Goal: Transaction & Acquisition: Obtain resource

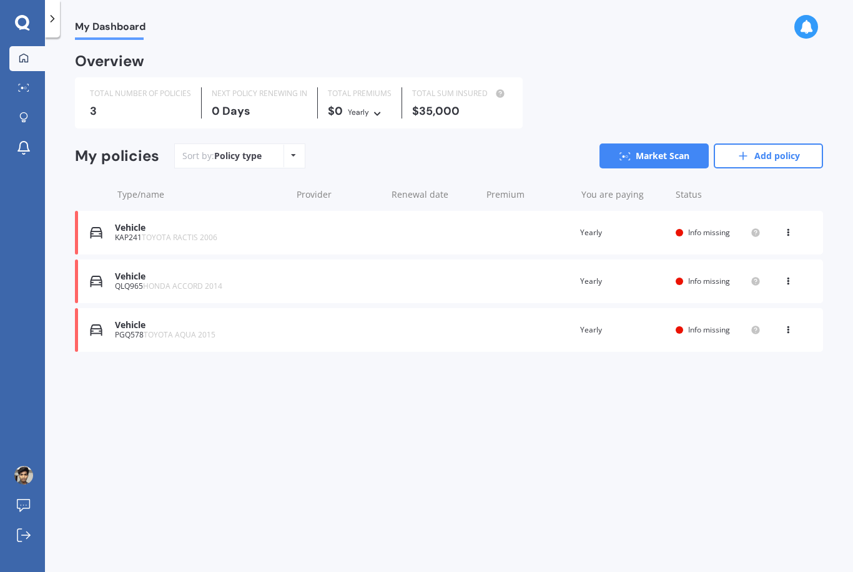
click at [773, 159] on link "Add policy" at bounding box center [767, 156] width 109 height 25
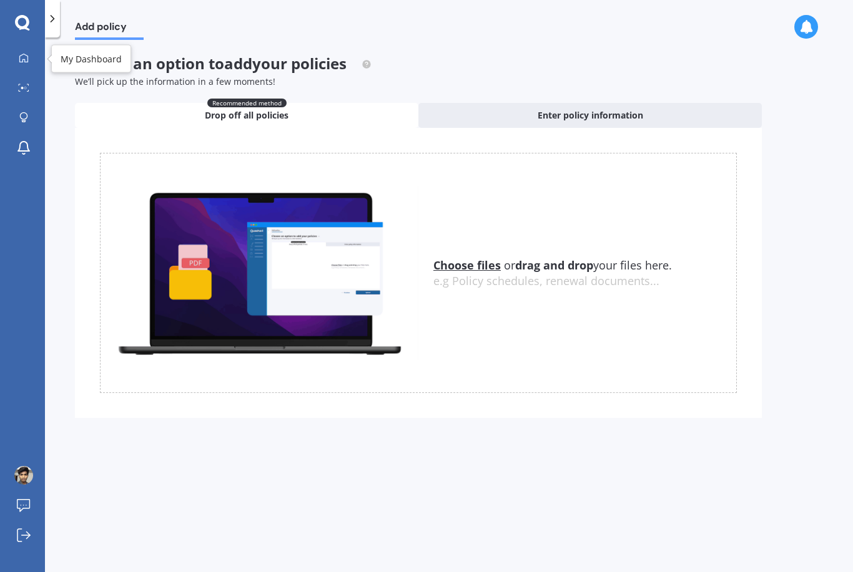
click at [19, 62] on icon at bounding box center [24, 58] width 10 height 10
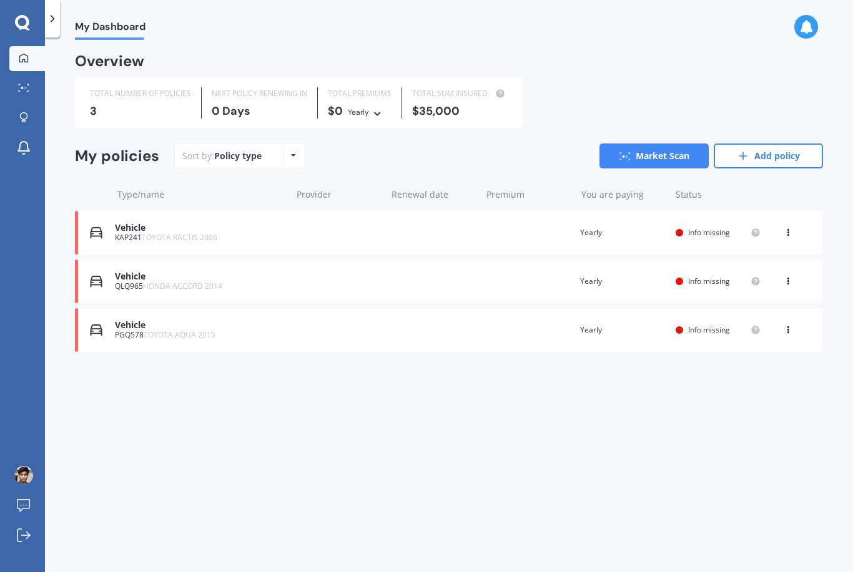
click at [684, 158] on link "Market Scan" at bounding box center [653, 156] width 109 height 25
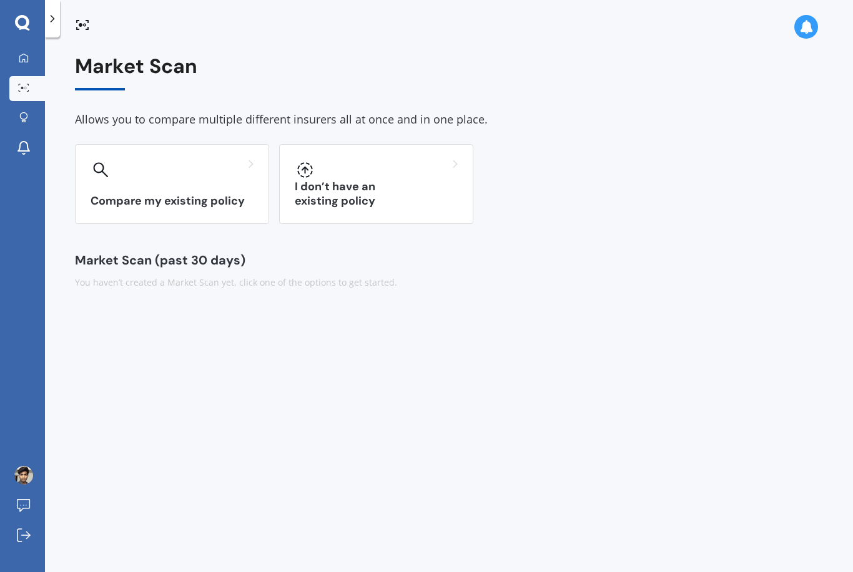
click at [413, 204] on h3 "I don’t have an existing policy" at bounding box center [376, 194] width 163 height 29
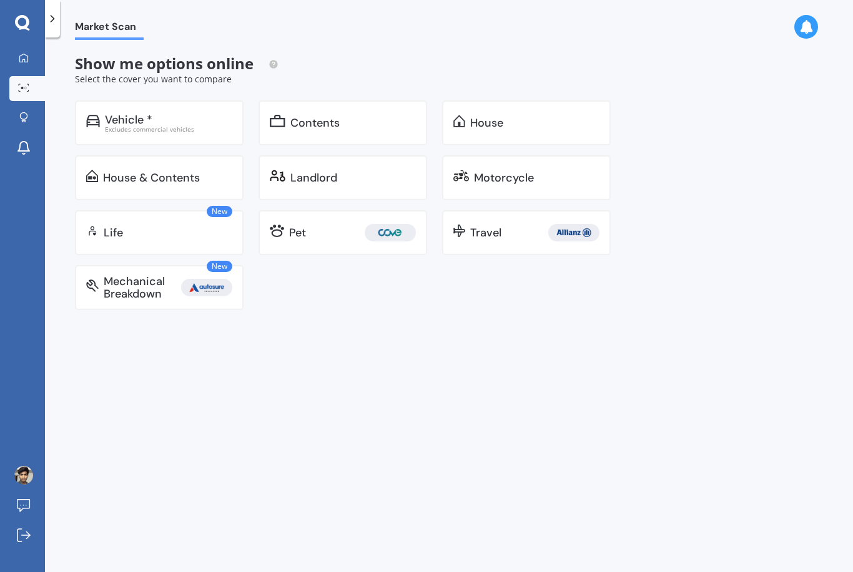
click at [98, 115] on img at bounding box center [93, 121] width 14 height 12
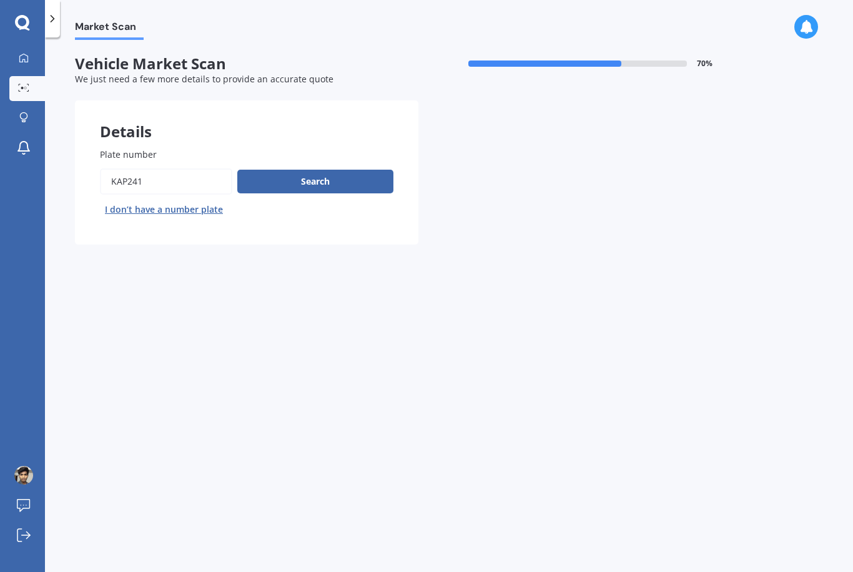
click at [125, 173] on input "Plate number" at bounding box center [166, 182] width 132 height 26
type input "K"
type input "Qes169"
click at [352, 187] on button "Search" at bounding box center [315, 182] width 156 height 24
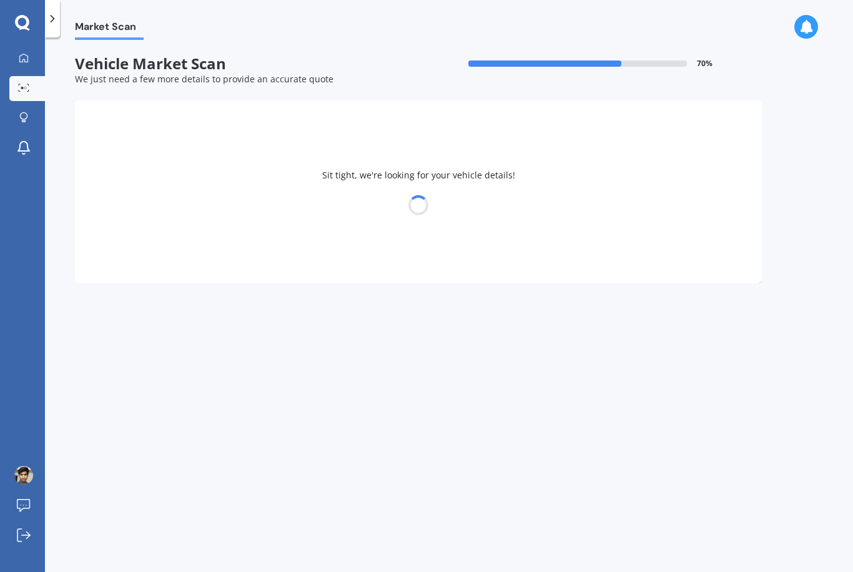
select select "HONDA"
select select "INSIGHT"
select select "02"
select select "2000"
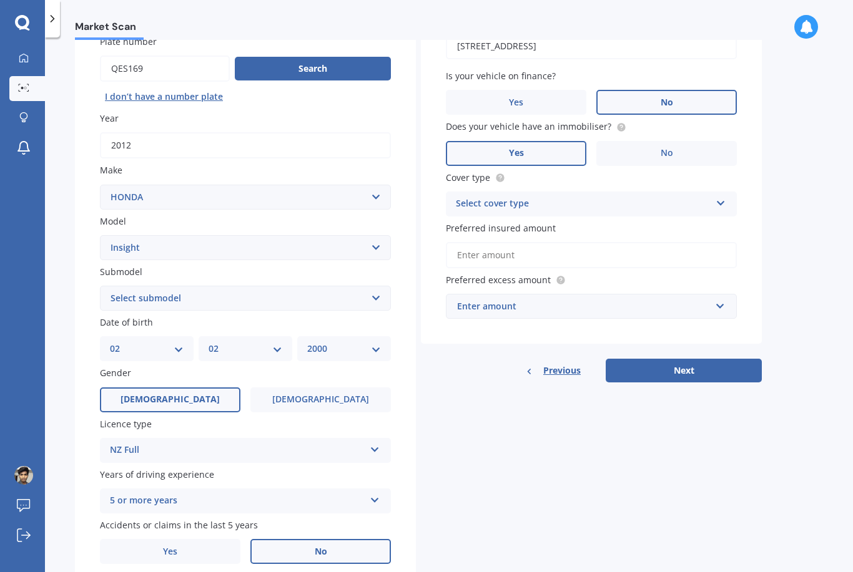
scroll to position [112, 0]
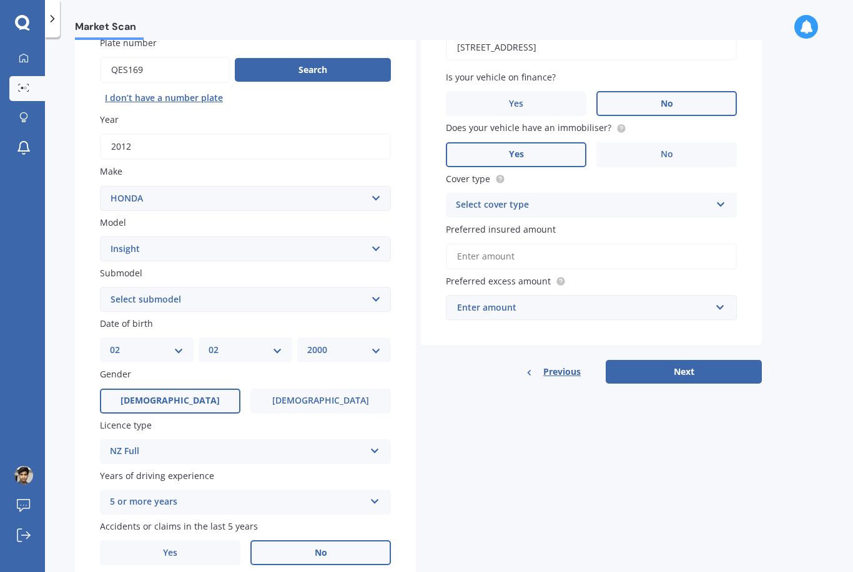
click at [377, 305] on select "Select submodel Hybrid" at bounding box center [245, 299] width 291 height 25
select select "HYBRID"
click at [287, 495] on div "5 or more years" at bounding box center [237, 502] width 255 height 15
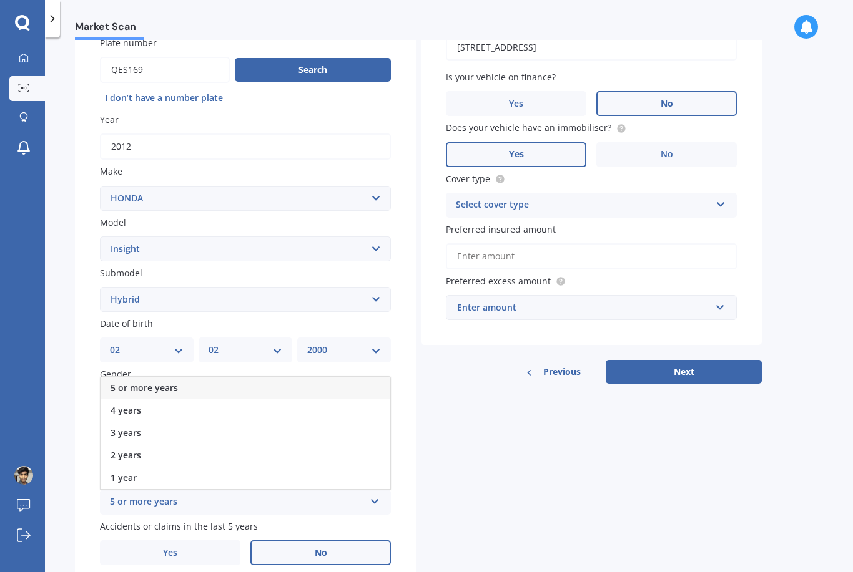
click at [343, 377] on div "5 or more years" at bounding box center [245, 388] width 290 height 22
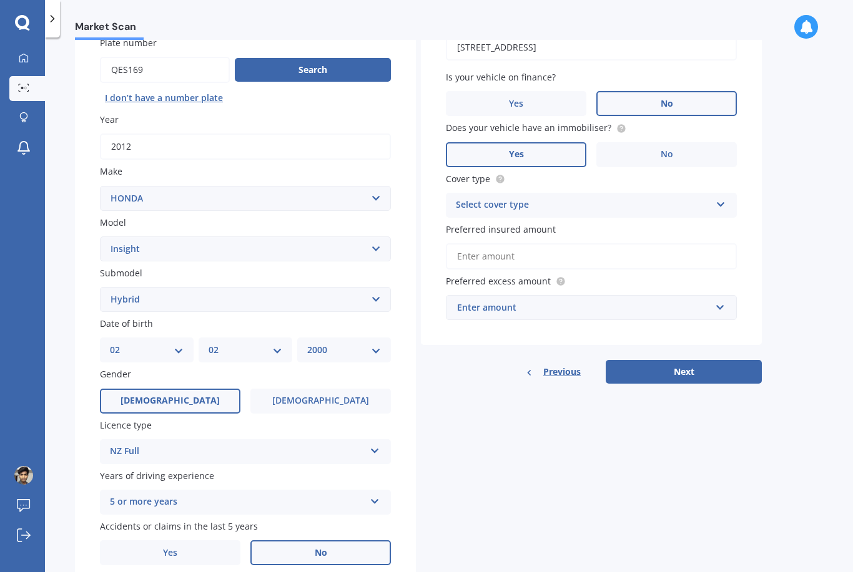
click at [333, 540] on label "No" at bounding box center [320, 552] width 140 height 25
click at [0, 0] on input "No" at bounding box center [0, 0] width 0 height 0
click at [700, 193] on div "Select cover type Comprehensive Third Party, Fire & Theft Third Party" at bounding box center [591, 205] width 291 height 25
click at [679, 218] on div "Comprehensive" at bounding box center [591, 229] width 290 height 22
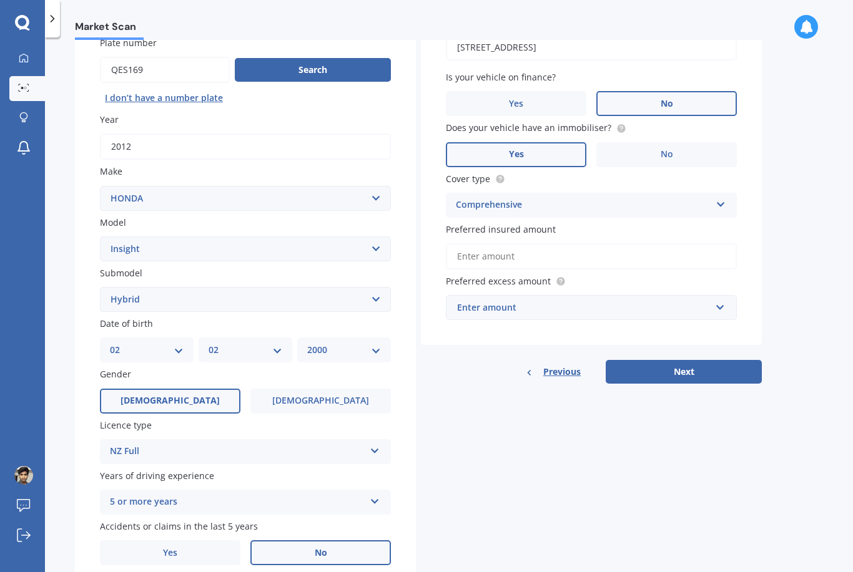
click at [683, 243] on input "Preferred insured amount" at bounding box center [591, 256] width 291 height 26
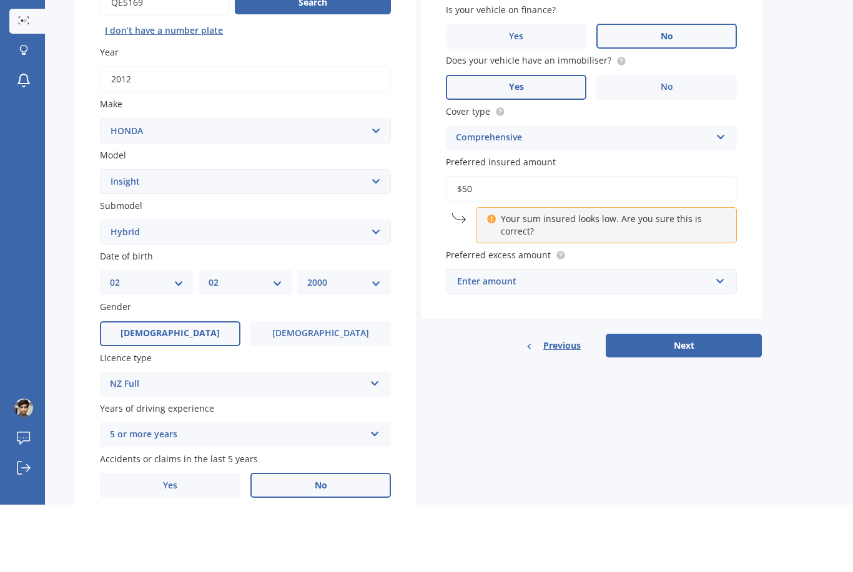
type input "$5"
type input "$7,000"
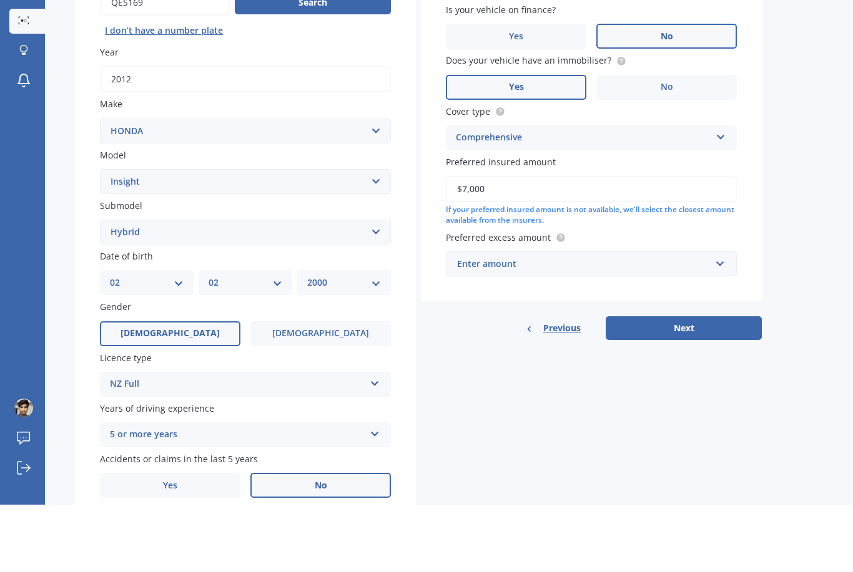
click at [707, 325] on div "Enter amount" at bounding box center [583, 332] width 253 height 14
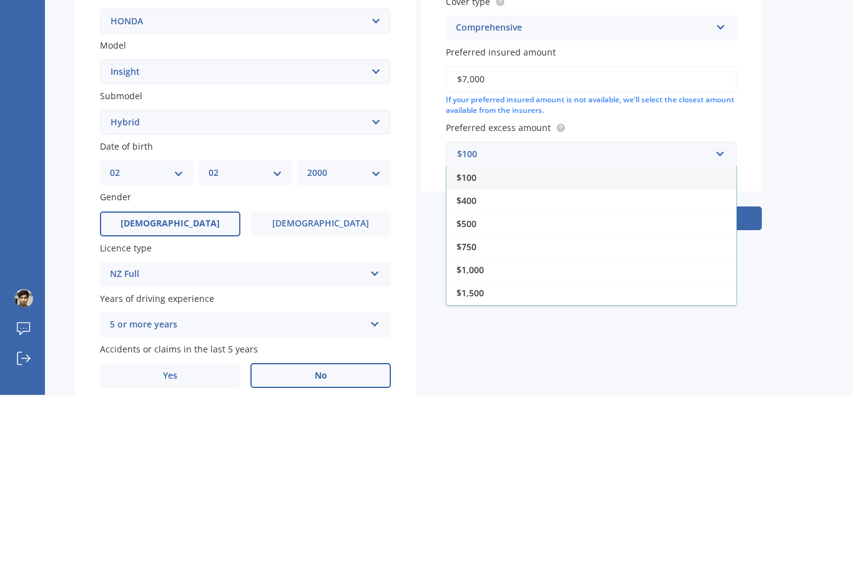
click at [591, 366] on div "$400" at bounding box center [591, 377] width 290 height 23
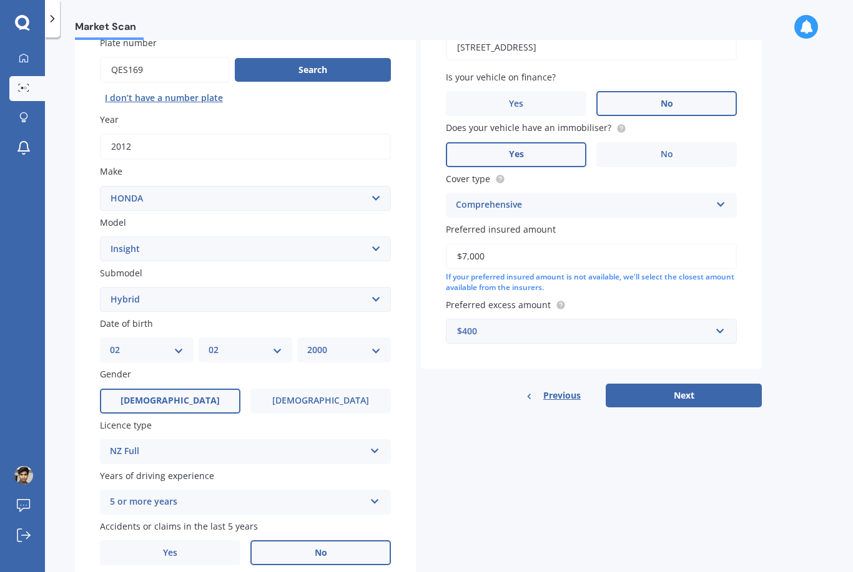
click at [699, 384] on button "Next" at bounding box center [683, 396] width 156 height 24
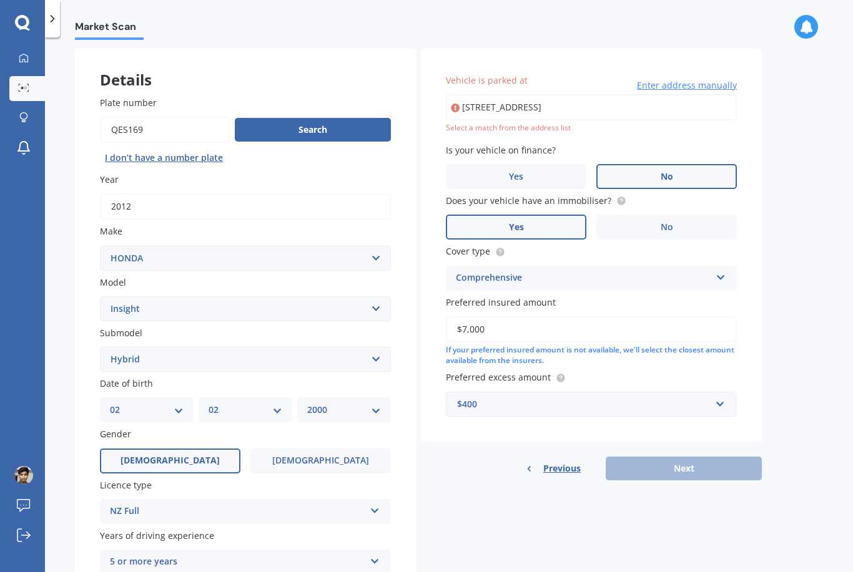
scroll to position [52, 0]
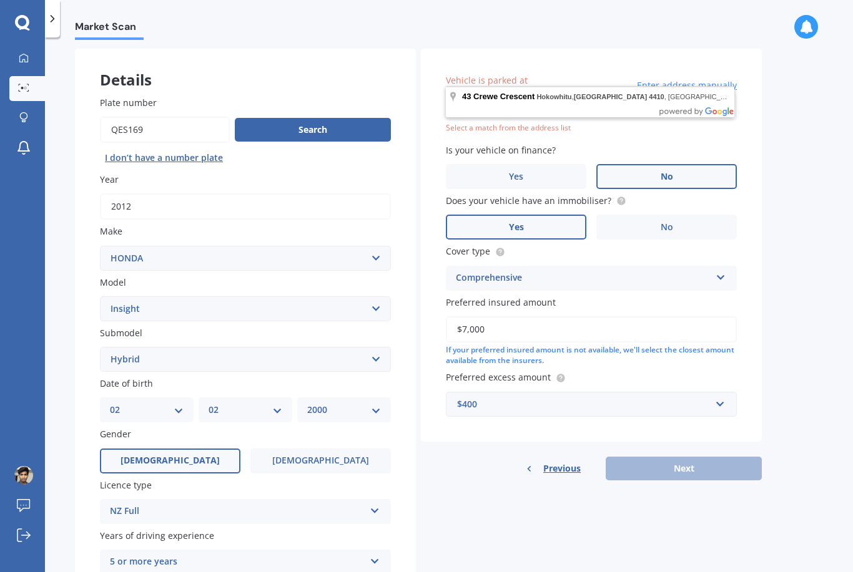
click at [668, 92] on div "Vehicle is parked at [STREET_ADDRESS] Enter address manually Select a match fro…" at bounding box center [591, 245] width 341 height 393
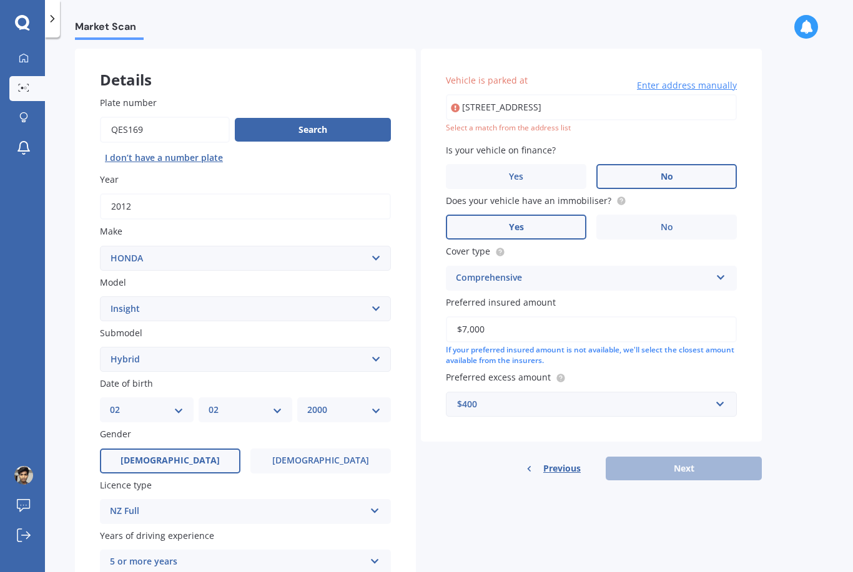
click at [667, 94] on input "[STREET_ADDRESS]" at bounding box center [591, 107] width 291 height 26
type input "[STREET_ADDRESS]"
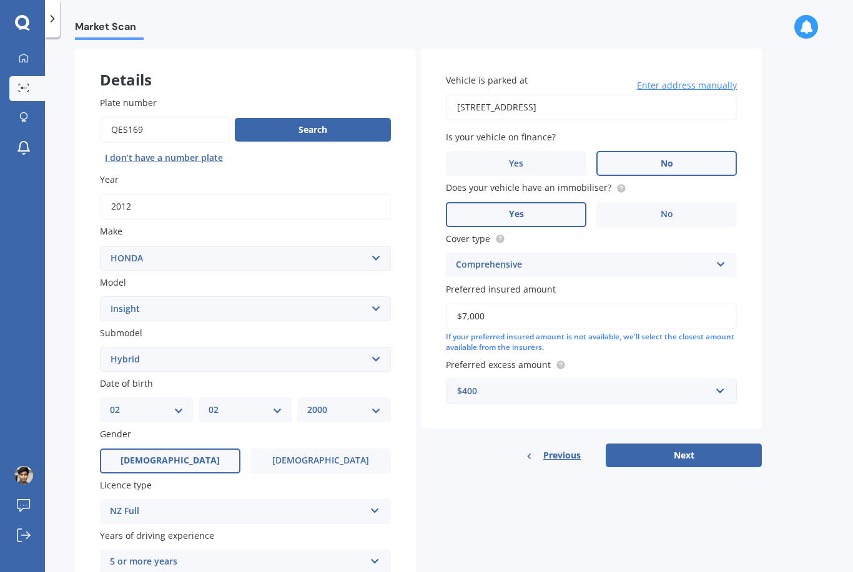
click at [676, 444] on button "Next" at bounding box center [683, 456] width 156 height 24
select select "02"
select select "2000"
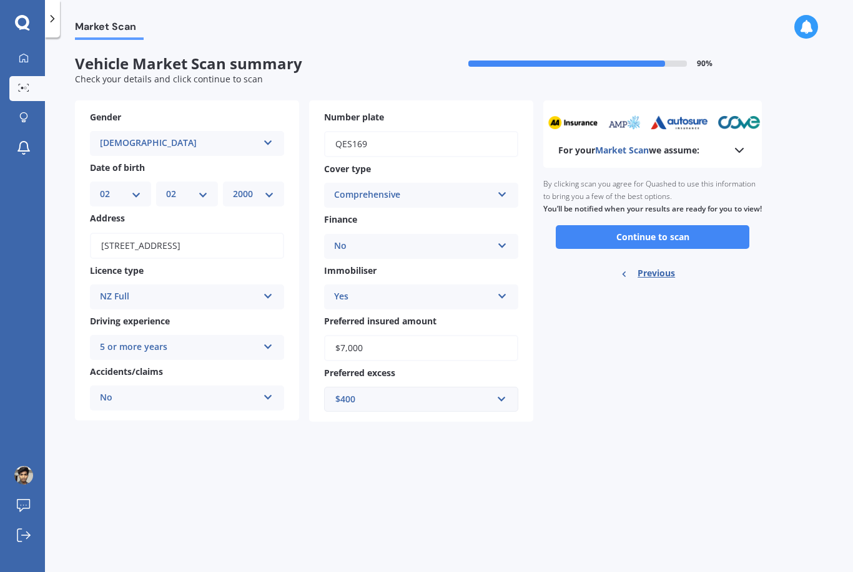
scroll to position [0, 0]
click at [657, 225] on button "Continue to scan" at bounding box center [651, 237] width 193 height 24
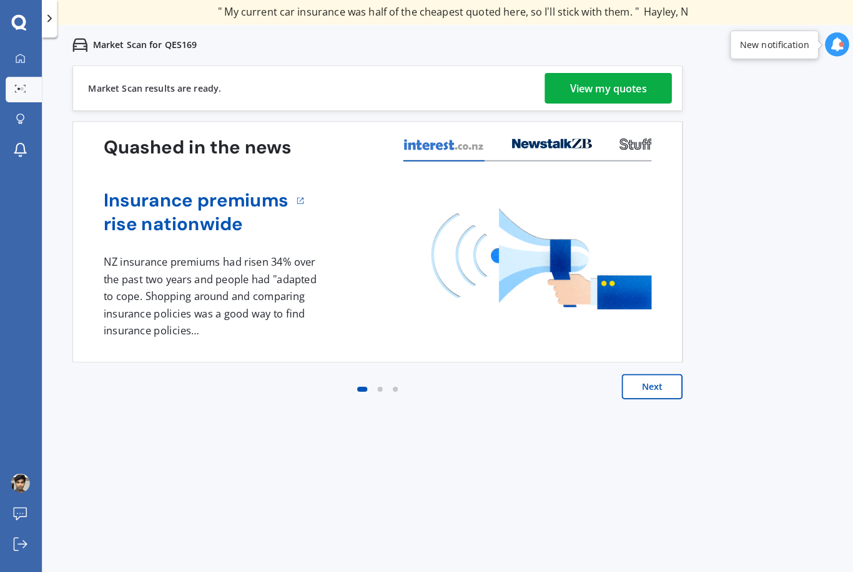
click at [641, 92] on link "View my quotes" at bounding box center [601, 87] width 125 height 30
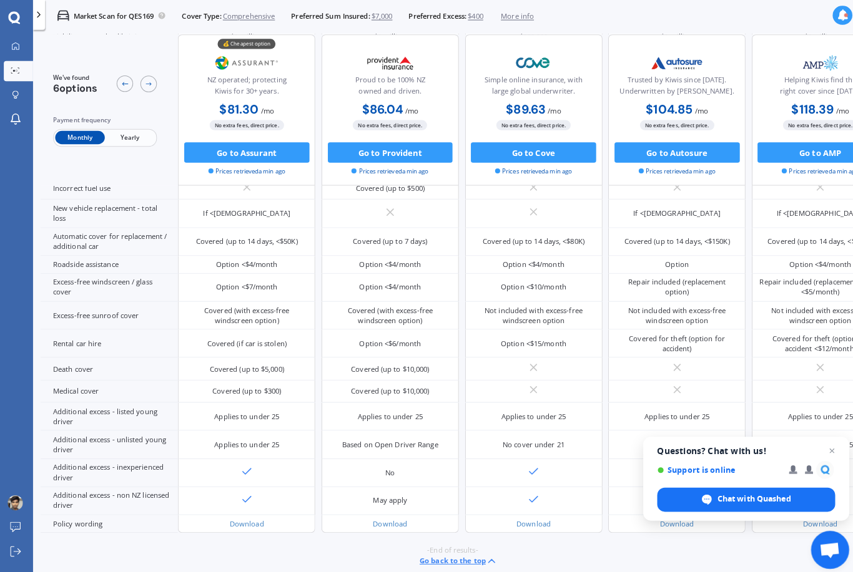
scroll to position [521, 0]
click at [818, 438] on span "Open chat" at bounding box center [820, 443] width 15 height 15
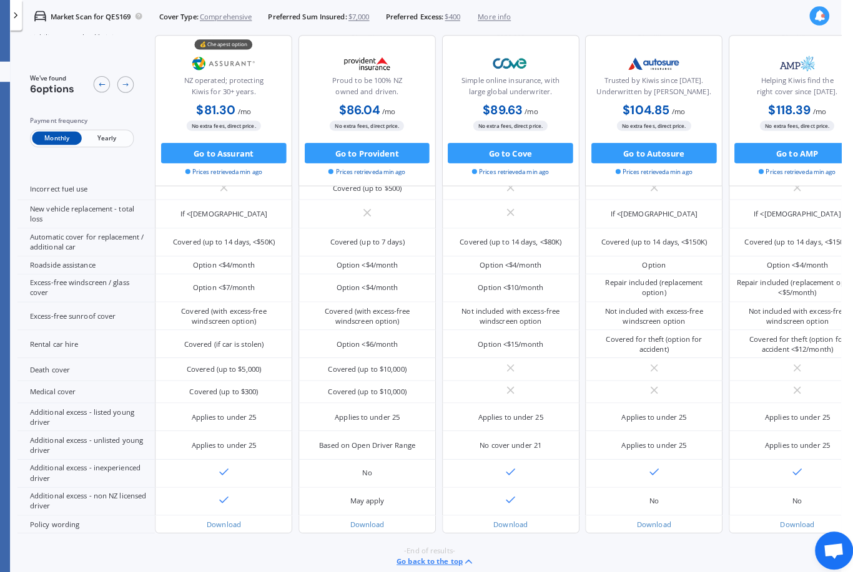
scroll to position [11, 0]
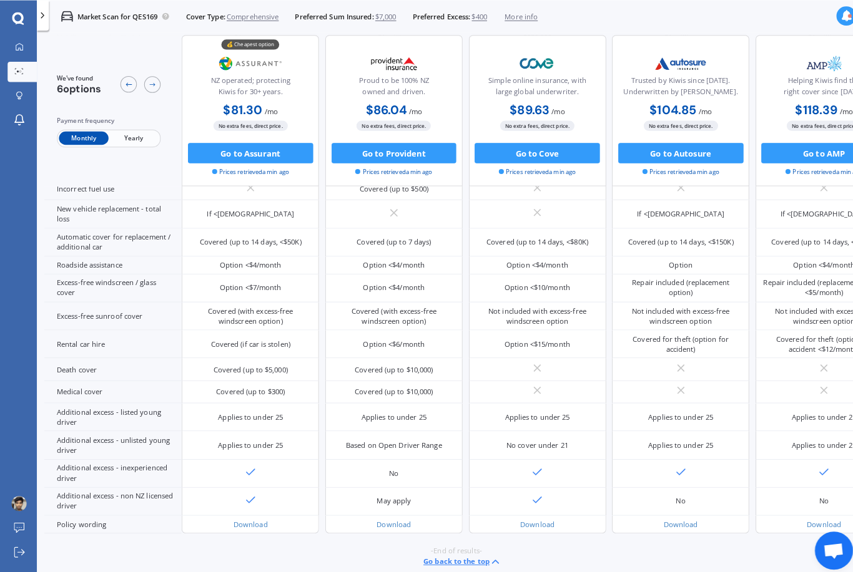
click at [127, 132] on span "Yearly" at bounding box center [131, 136] width 49 height 13
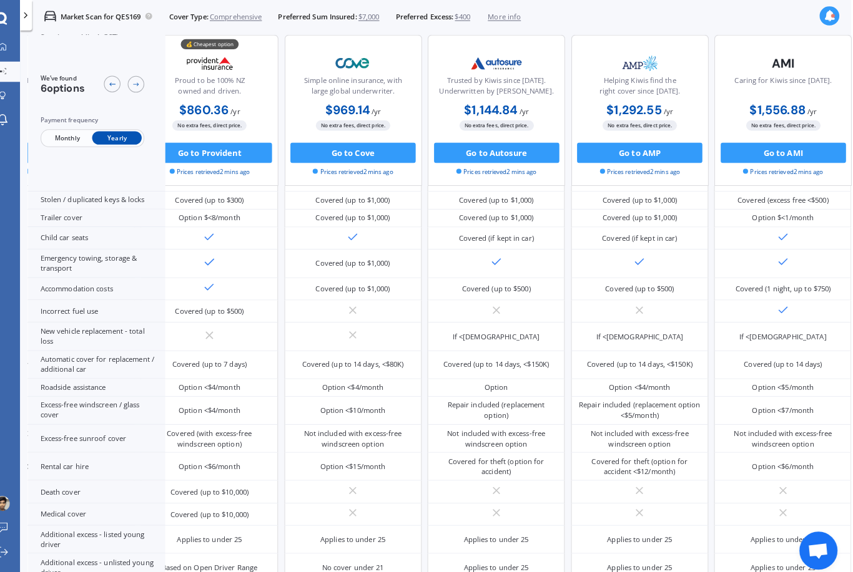
scroll to position [11, 2]
